Goal: Information Seeking & Learning: Learn about a topic

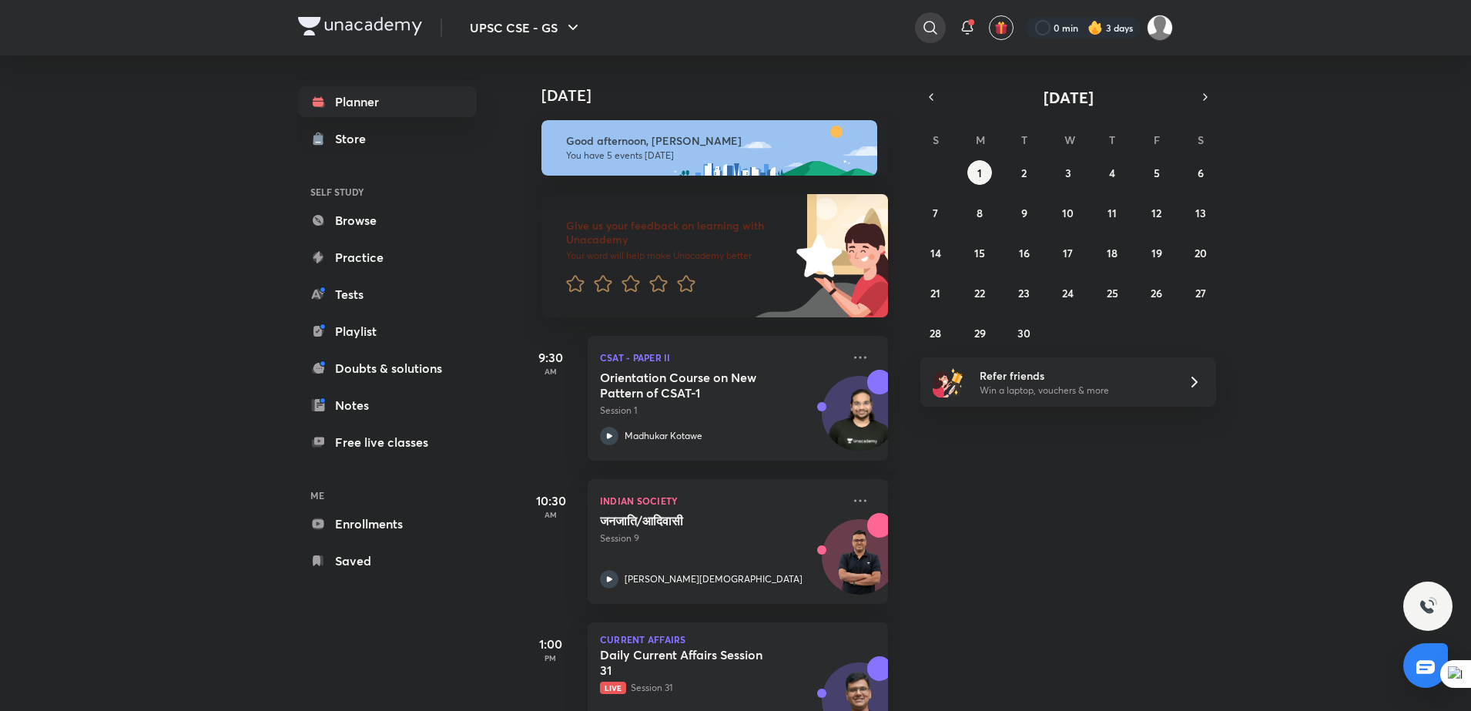
click at [930, 29] on icon at bounding box center [930, 27] width 18 height 18
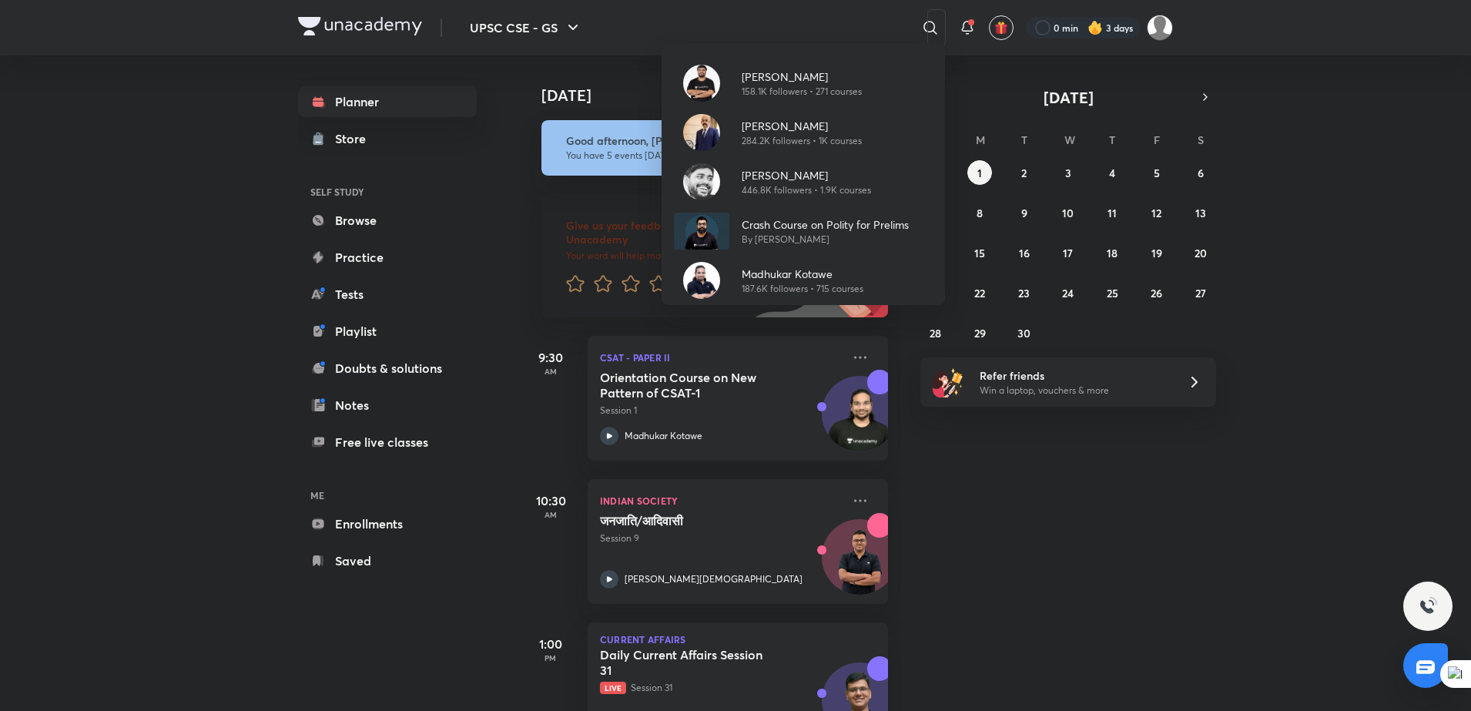
click at [793, 387] on div "[PERSON_NAME] 158.1K followers • 271 courses [PERSON_NAME] 284.2K followers • 1…" at bounding box center [735, 355] width 1471 height 711
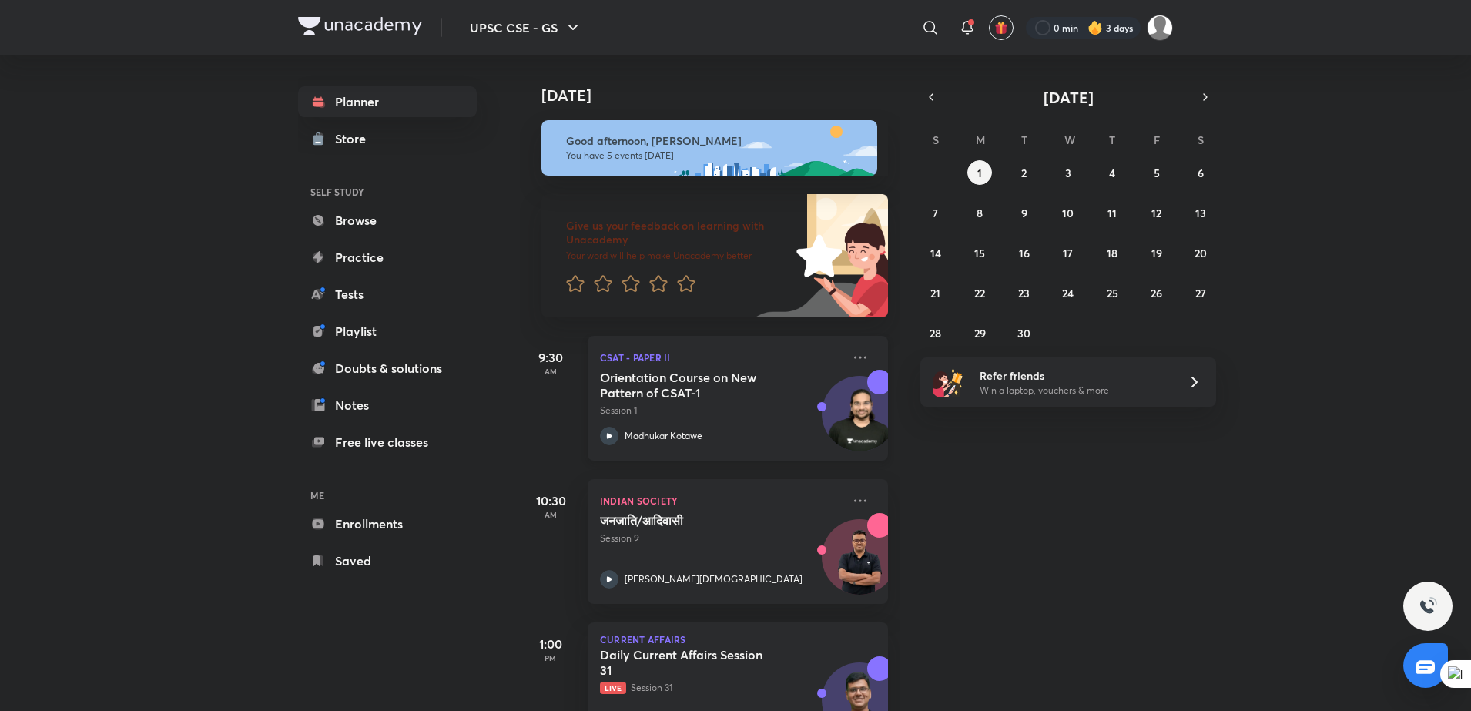
click at [839, 410] on img at bounding box center [860, 421] width 74 height 74
